Goal: Task Accomplishment & Management: Complete application form

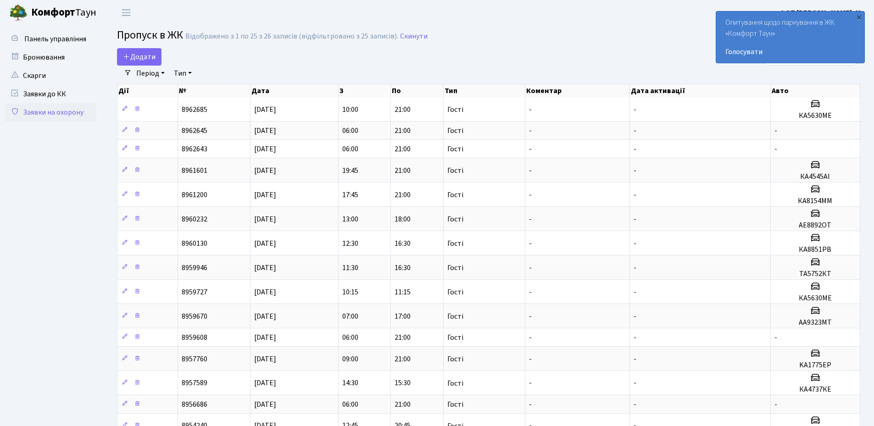
select select "25"
click at [860, 16] on div "×" at bounding box center [859, 16] width 9 height 9
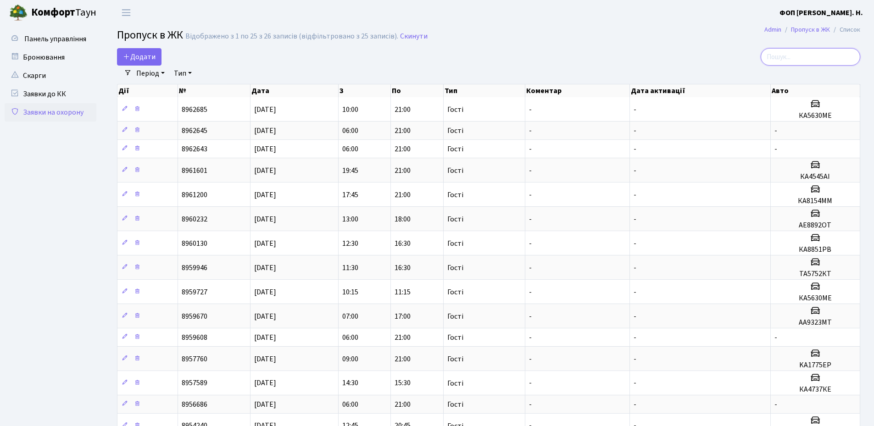
click at [807, 54] on input "search" at bounding box center [811, 56] width 100 height 17
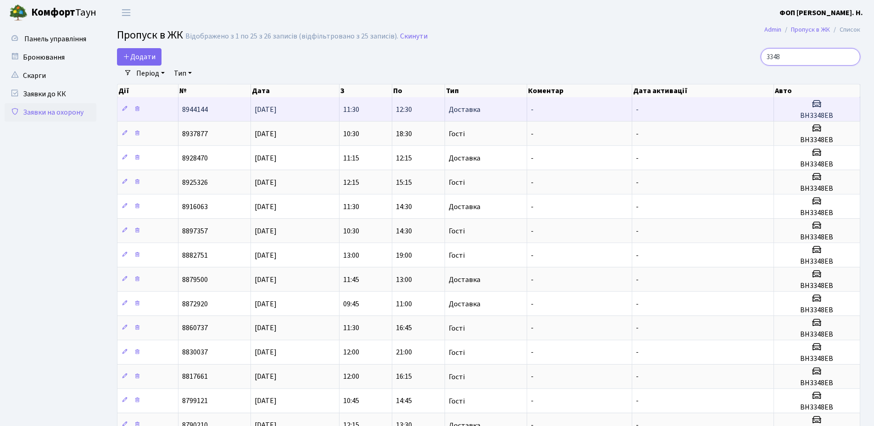
type input "3348"
drag, startPoint x: 837, startPoint y: 114, endPoint x: 801, endPoint y: 112, distance: 35.8
click at [801, 112] on h5 "ВН3348ЕВ" at bounding box center [817, 116] width 78 height 9
copy h5 "ВН3348ЕВ"
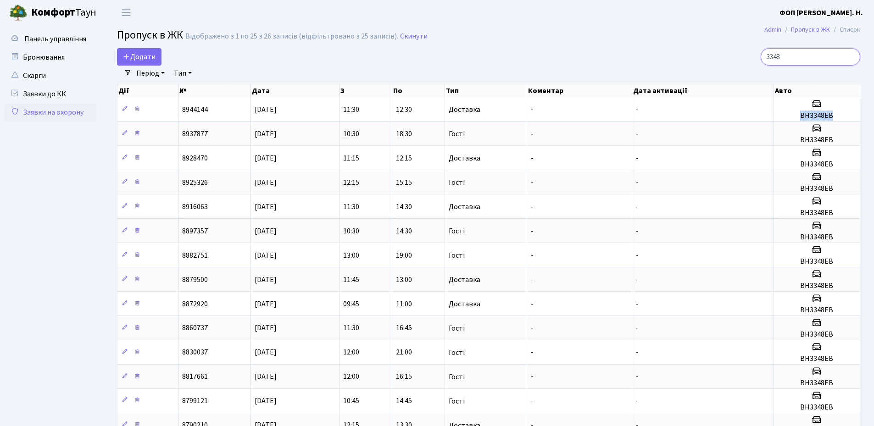
click at [822, 60] on input "3348" at bounding box center [811, 56] width 100 height 17
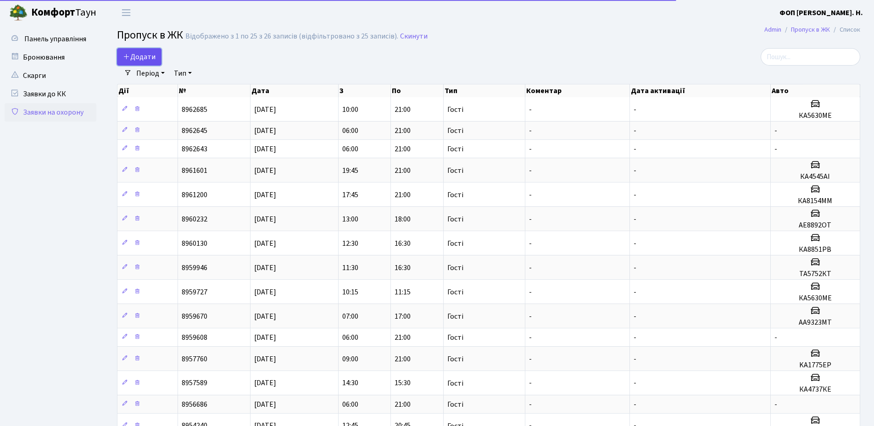
click at [156, 50] on link "Додати" at bounding box center [139, 56] width 45 height 17
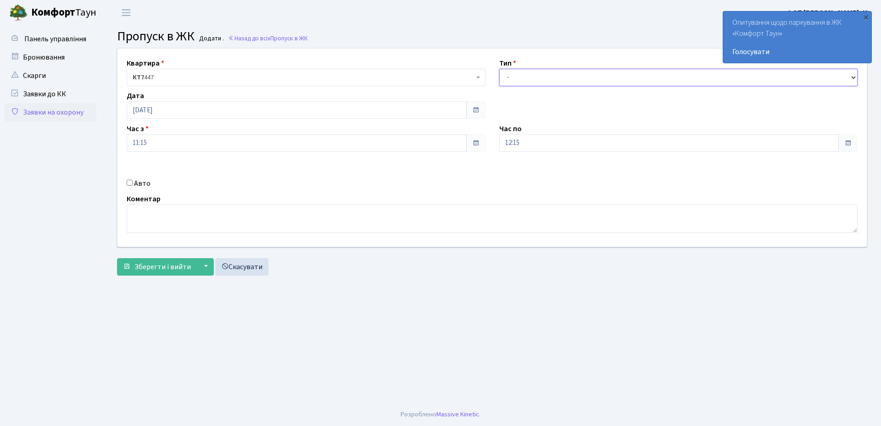
click at [590, 82] on select "- Доставка Таксі Гості Сервіс" at bounding box center [678, 77] width 359 height 17
select select "3"
click at [499, 69] on select "- Доставка Таксі Гості Сервіс" at bounding box center [678, 77] width 359 height 17
click at [536, 151] on input "12:15" at bounding box center [669, 142] width 340 height 17
click at [525, 176] on icon at bounding box center [524, 174] width 25 height 25
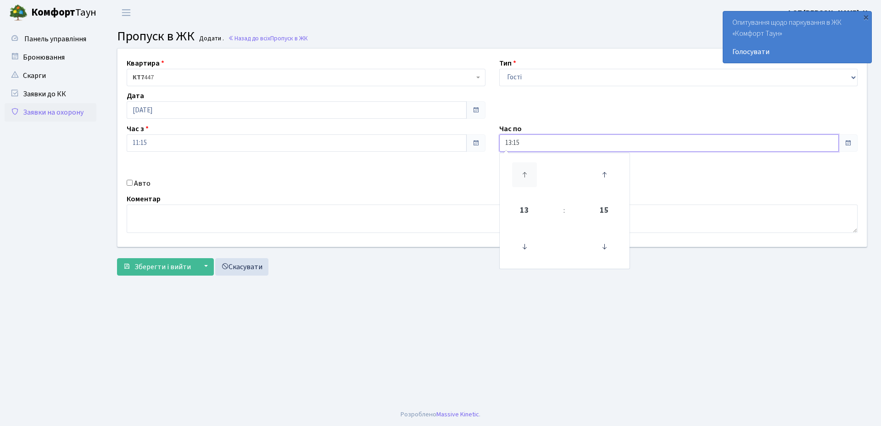
click at [525, 176] on icon at bounding box center [524, 174] width 25 height 25
type input "17:15"
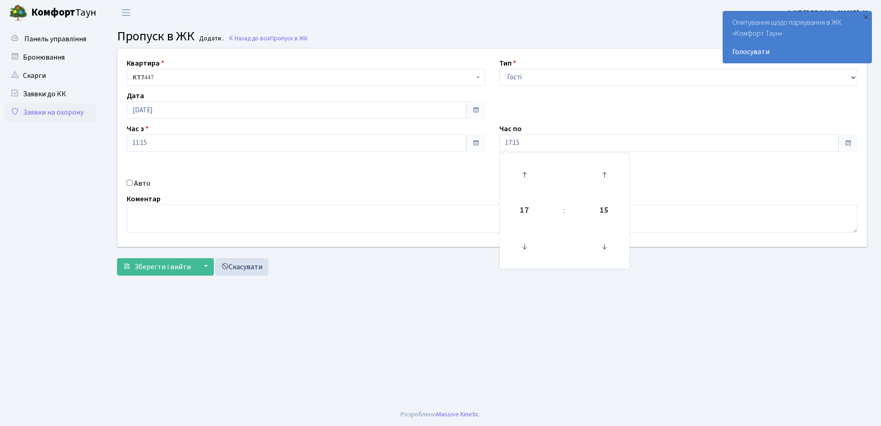
click at [137, 182] on label "Авто" at bounding box center [142, 183] width 17 height 11
click at [133, 182] on input "Авто" at bounding box center [130, 183] width 6 height 6
checkbox input "true"
paste input "ВН3348ЕВ"
type input "ВН3348ЕВ"
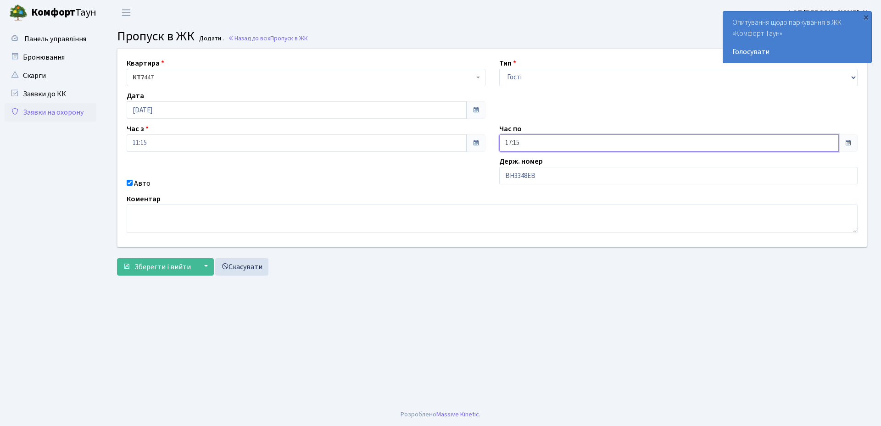
click at [522, 141] on input "17:15" at bounding box center [669, 142] width 340 height 17
click at [519, 173] on icon at bounding box center [524, 174] width 25 height 25
click at [523, 173] on icon at bounding box center [524, 174] width 25 height 25
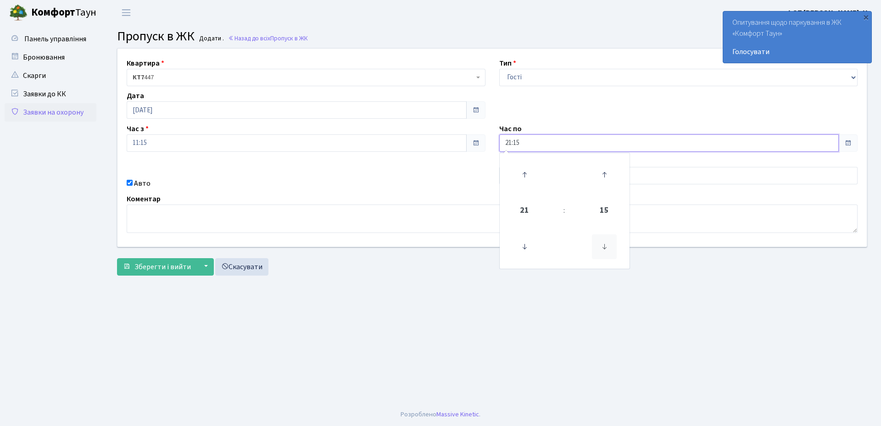
click at [605, 250] on icon at bounding box center [604, 247] width 25 height 25
type input "21:00"
drag, startPoint x: 144, startPoint y: 268, endPoint x: 404, endPoint y: 303, distance: 262.5
click at [145, 268] on span "Зберегти і вийти" at bounding box center [162, 267] width 56 height 10
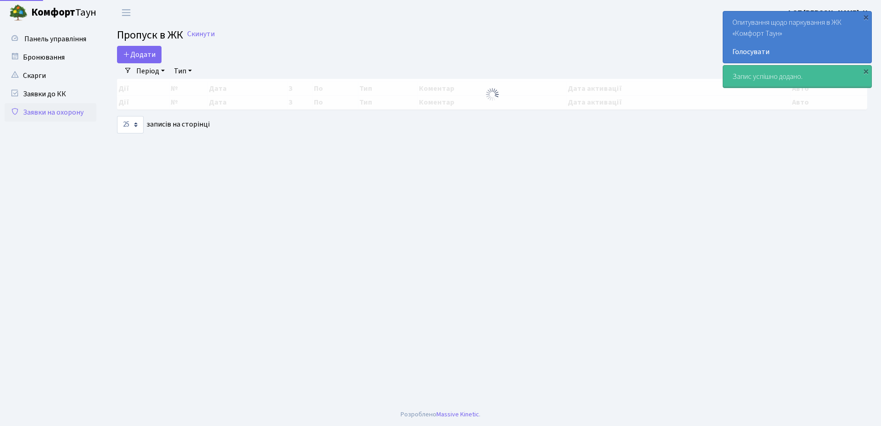
select select "25"
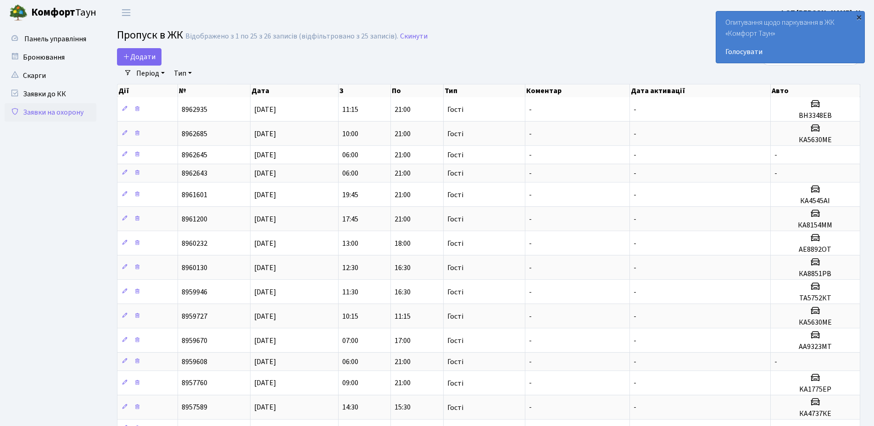
click at [860, 15] on div "×" at bounding box center [859, 16] width 9 height 9
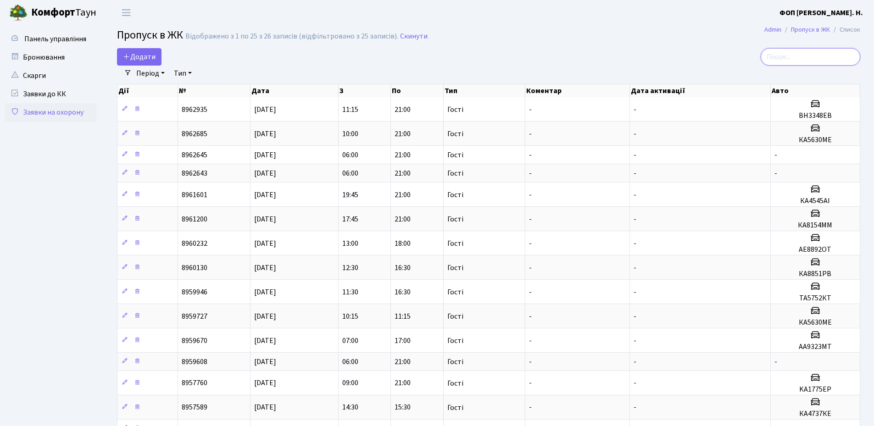
click at [802, 58] on input "search" at bounding box center [811, 56] width 100 height 17
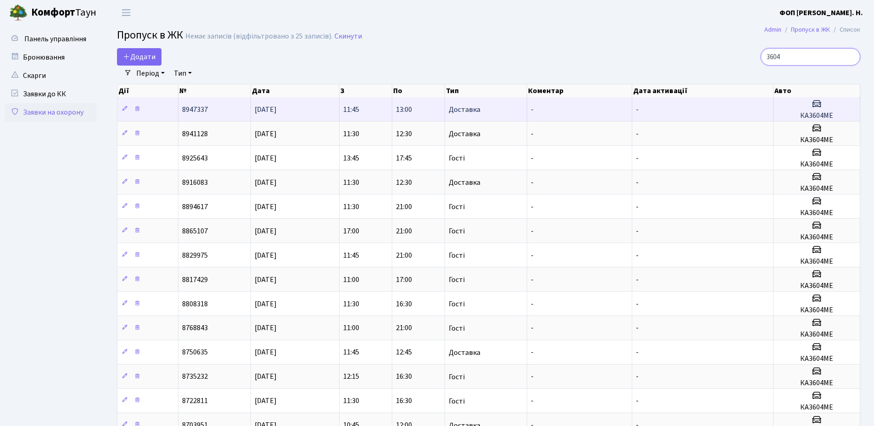
type input "3604"
drag, startPoint x: 836, startPoint y: 116, endPoint x: 801, endPoint y: 115, distance: 34.9
click at [801, 115] on h5 "КА3604МЕ" at bounding box center [816, 116] width 79 height 9
copy h5 "КА3604МЕ"
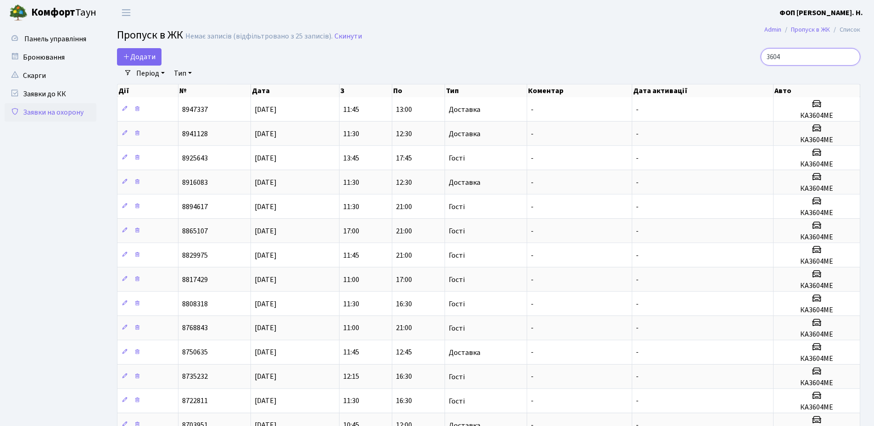
click at [808, 60] on input "3604" at bounding box center [811, 56] width 100 height 17
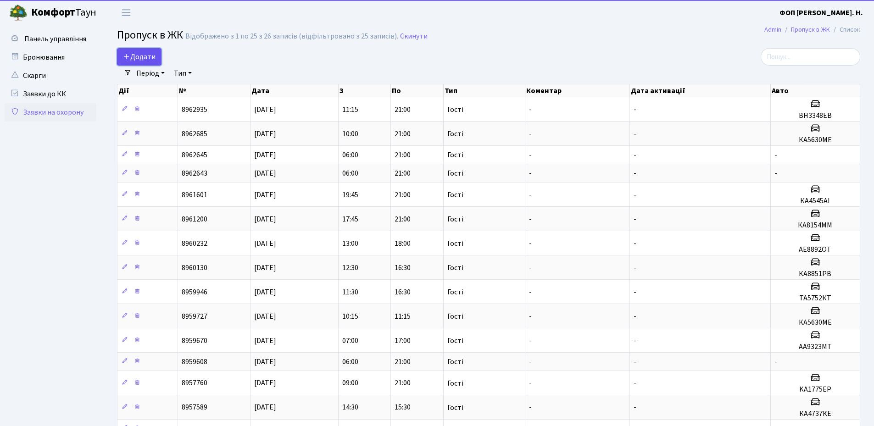
click at [142, 57] on span "Додати" at bounding box center [139, 57] width 33 height 10
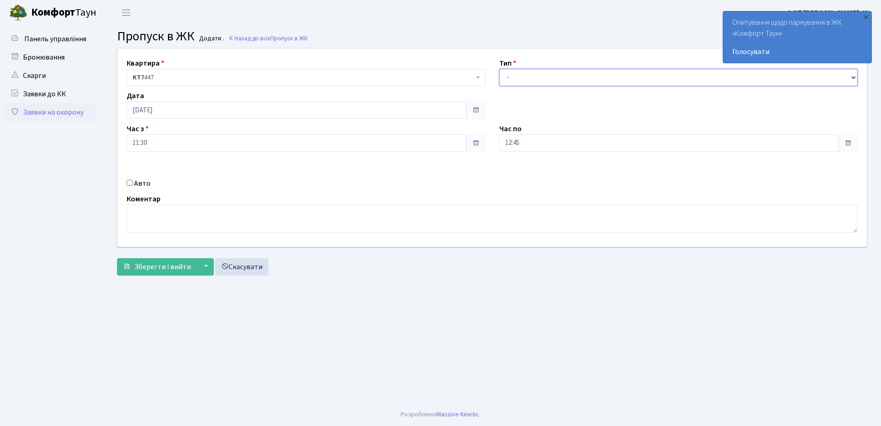
drag, startPoint x: 538, startPoint y: 75, endPoint x: 539, endPoint y: 84, distance: 9.2
click at [538, 76] on select "- Доставка Таксі Гості Сервіс" at bounding box center [678, 77] width 359 height 17
select select "3"
click at [499, 69] on select "- Доставка Таксі Гості Сервіс" at bounding box center [678, 77] width 359 height 17
click at [532, 142] on input "12:45" at bounding box center [669, 142] width 340 height 17
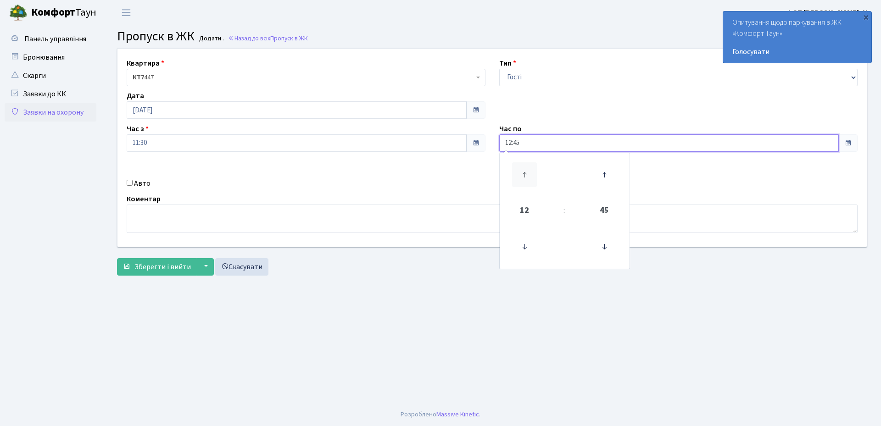
click at [520, 170] on icon at bounding box center [524, 174] width 25 height 25
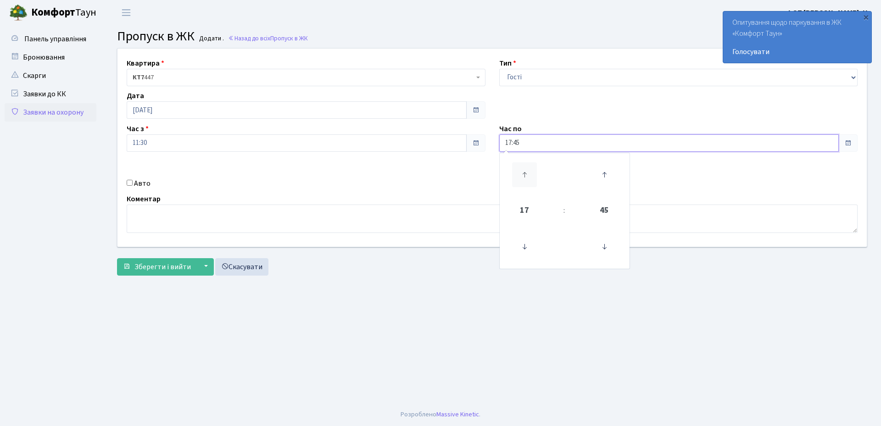
click at [520, 170] on icon at bounding box center [524, 174] width 25 height 25
type input "18:45"
click at [144, 186] on label "Авто" at bounding box center [142, 183] width 17 height 11
click at [133, 186] on input "Авто" at bounding box center [130, 183] width 6 height 6
checkbox input "true"
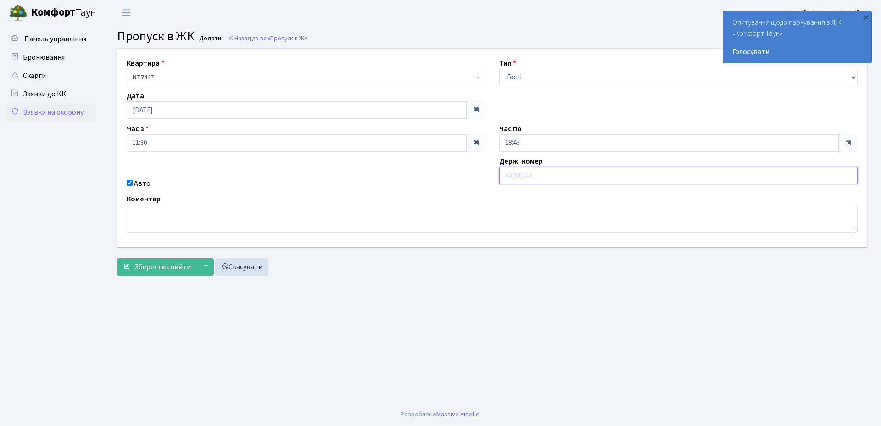
paste input "КА3604МЕ"
type input "КА3604МЕ"
click at [146, 268] on span "Зберегти і вийти" at bounding box center [162, 267] width 56 height 10
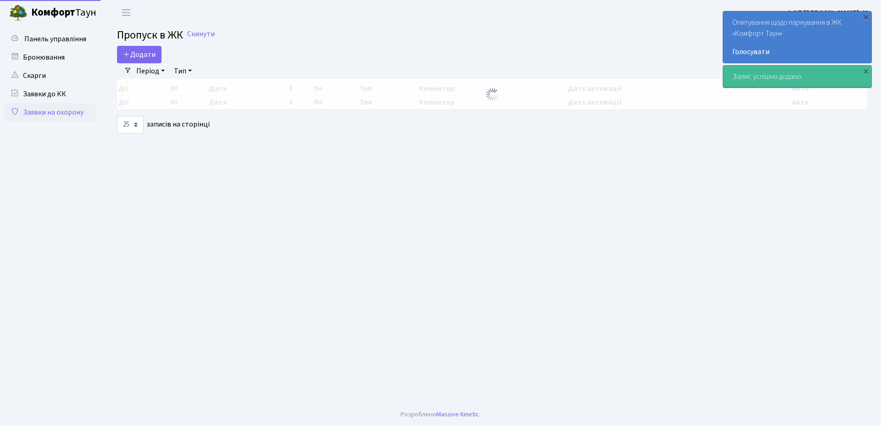
select select "25"
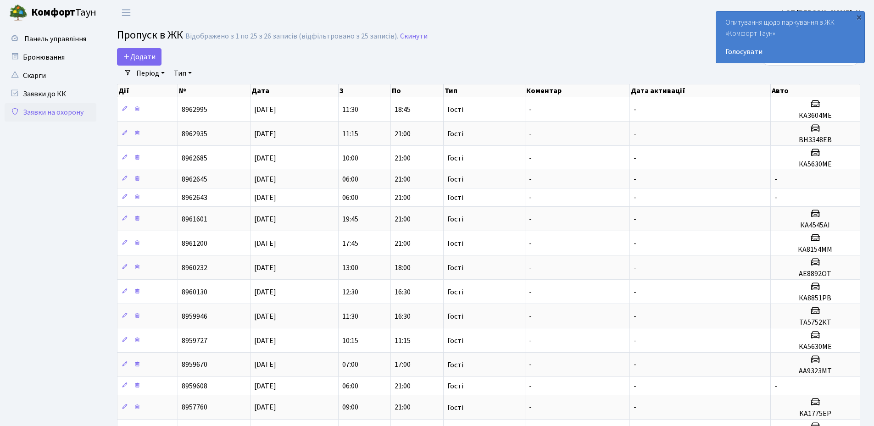
drag, startPoint x: 859, startPoint y: 17, endPoint x: 71, endPoint y: 24, distance: 788.5
click at [858, 17] on div "×" at bounding box center [859, 16] width 9 height 9
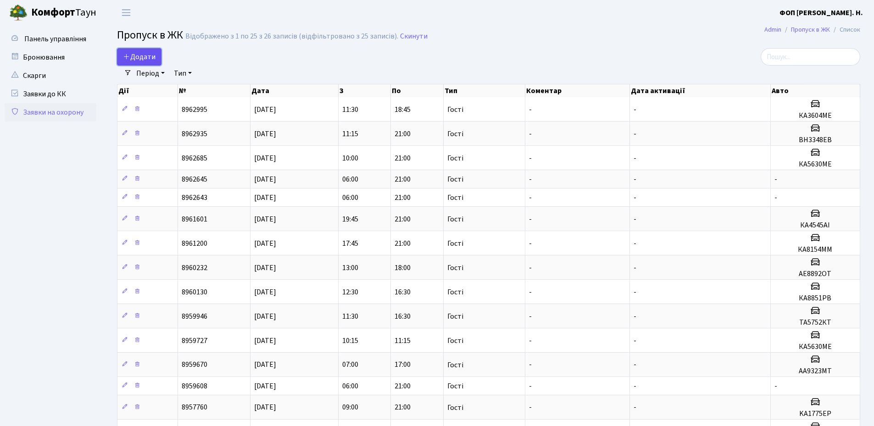
click at [127, 51] on link "Додати" at bounding box center [139, 56] width 45 height 17
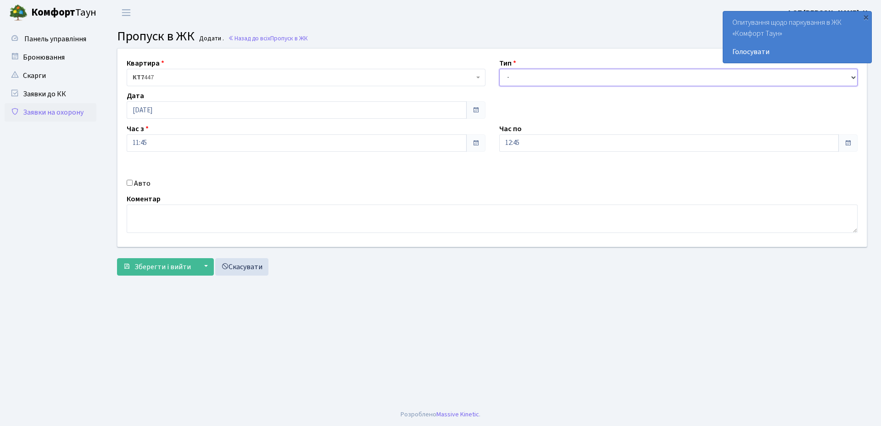
drag, startPoint x: 517, startPoint y: 80, endPoint x: 519, endPoint y: 84, distance: 4.9
click at [518, 82] on select "- Доставка Таксі Гості Сервіс" at bounding box center [678, 77] width 359 height 17
select select "3"
click at [499, 69] on select "- Доставка Таксі Гості Сервіс" at bounding box center [678, 77] width 359 height 17
click at [526, 148] on input "12:45" at bounding box center [669, 142] width 340 height 17
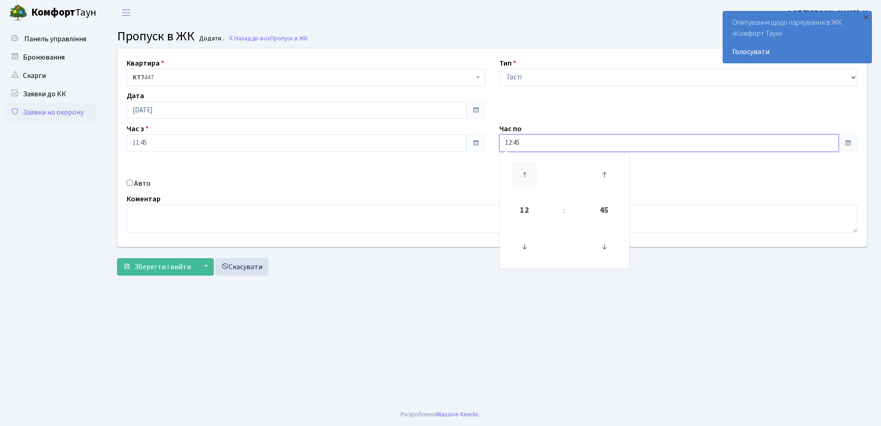
click at [525, 166] on icon at bounding box center [524, 174] width 25 height 25
click at [525, 170] on icon at bounding box center [524, 174] width 25 height 25
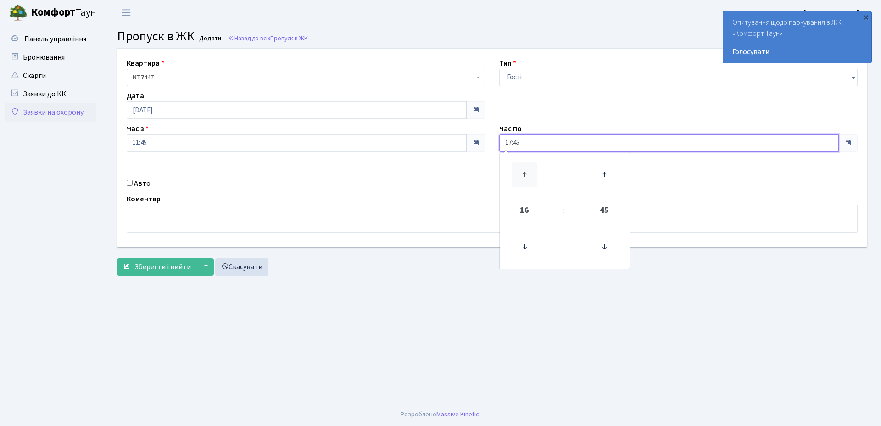
click at [525, 170] on icon at bounding box center [524, 174] width 25 height 25
click at [605, 244] on icon at bounding box center [604, 247] width 25 height 25
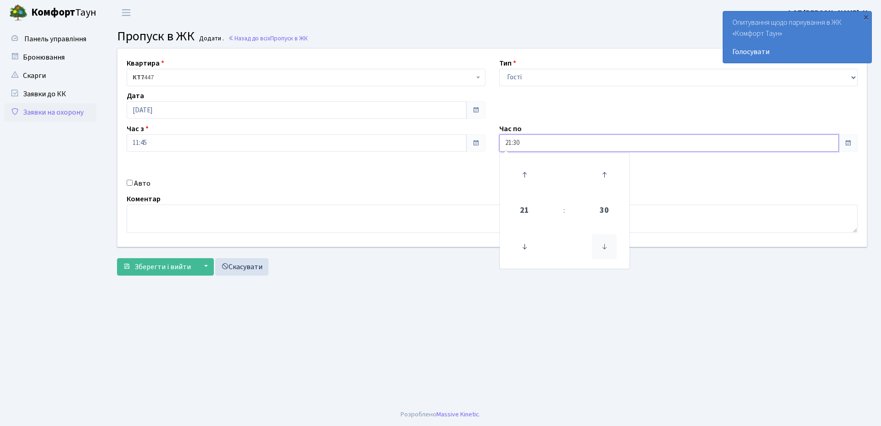
click at [605, 244] on icon at bounding box center [604, 247] width 25 height 25
type input "21:00"
drag, startPoint x: 135, startPoint y: 182, endPoint x: 450, endPoint y: 186, distance: 314.4
click at [138, 182] on label "Авто" at bounding box center [142, 183] width 17 height 11
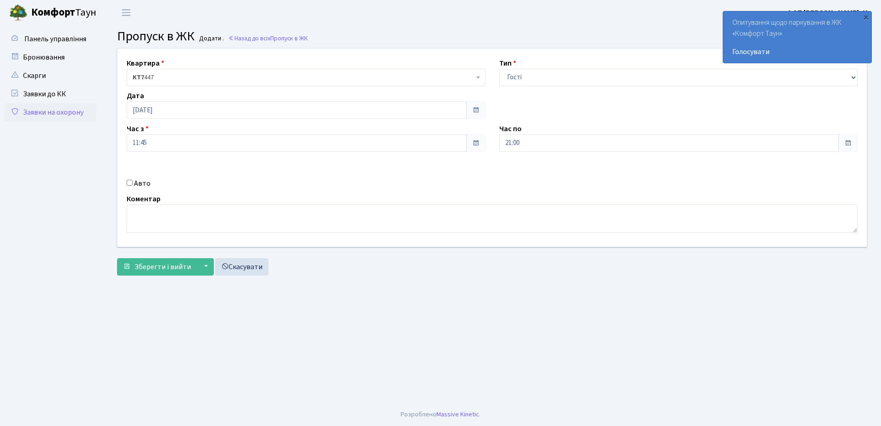
click at [143, 184] on label "Авто" at bounding box center [142, 183] width 17 height 11
click at [133, 184] on input "Авто" at bounding box center [130, 183] width 6 height 6
checkbox input "true"
paste input "АА6869YC"
type input "АА6869YC"
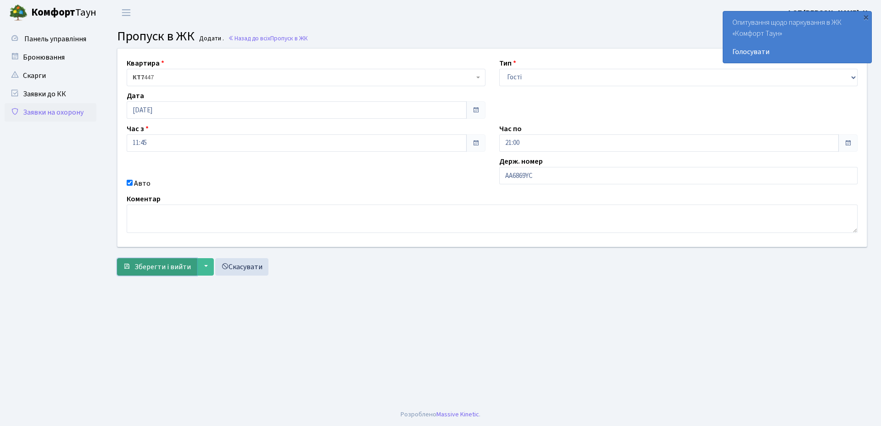
click at [150, 265] on span "Зберегти і вийти" at bounding box center [162, 267] width 56 height 10
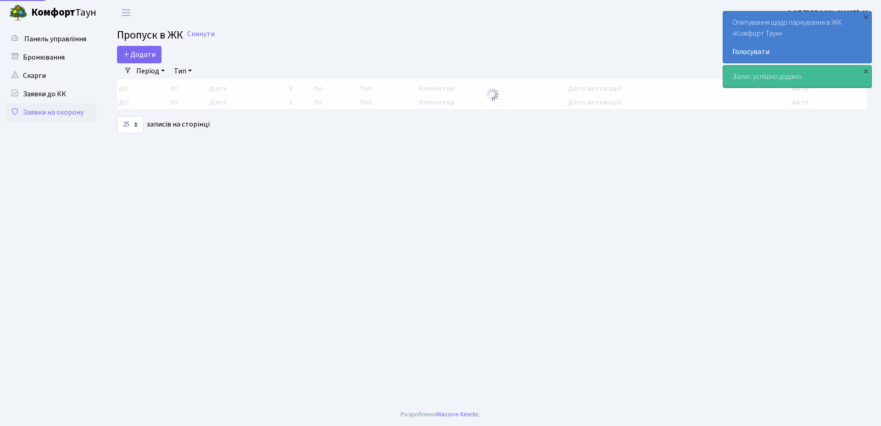
select select "25"
